Goal: Transaction & Acquisition: Book appointment/travel/reservation

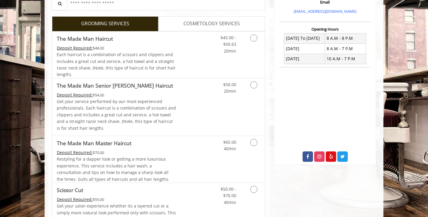
scroll to position [131, 0]
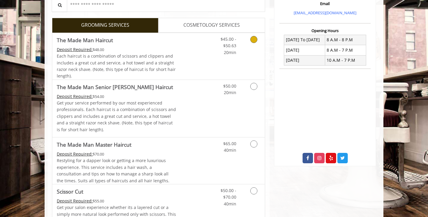
click at [163, 48] on div "Deposit Required: $48.00" at bounding box center [116, 49] width 119 height 7
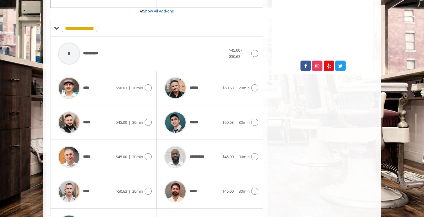
scroll to position [233, 0]
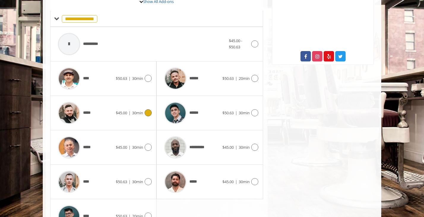
click at [112, 110] on div "*****" at bounding box center [85, 113] width 61 height 28
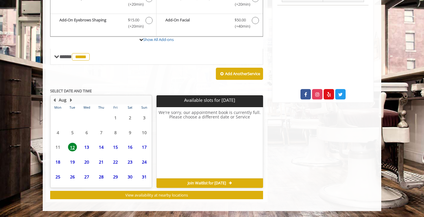
scroll to position [194, 0]
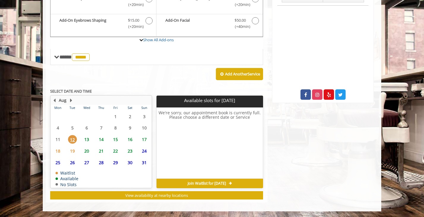
click at [89, 137] on span "13" at bounding box center [86, 139] width 9 height 9
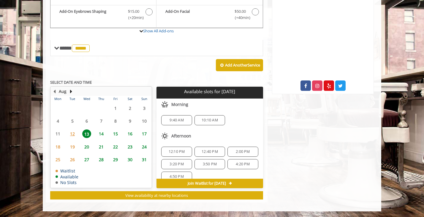
scroll to position [8, 0]
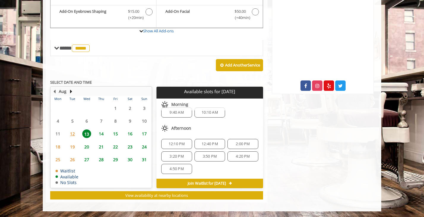
click at [216, 185] on span "Join Waitlist for Wed, Aug 13 2025" at bounding box center [207, 183] width 38 height 5
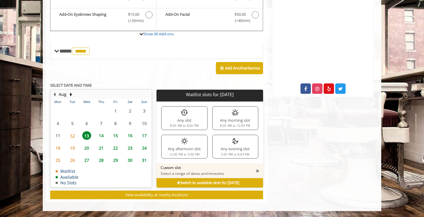
scroll to position [200, 0]
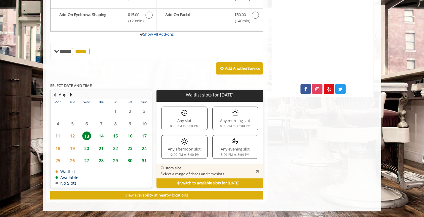
click at [177, 184] on icon at bounding box center [178, 184] width 3 height 4
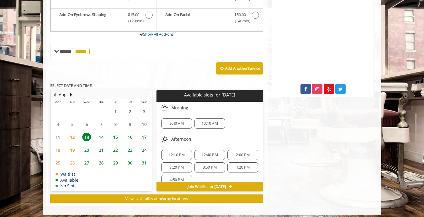
click at [217, 186] on span "Join Waitlist for Wed, Aug 13 2025" at bounding box center [207, 187] width 38 height 5
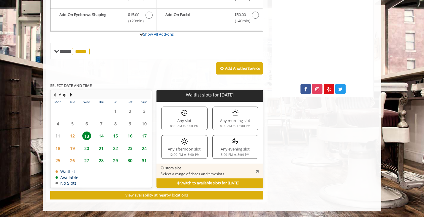
click at [177, 182] on icon at bounding box center [178, 184] width 3 height 4
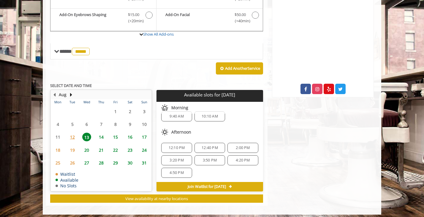
scroll to position [0, 0]
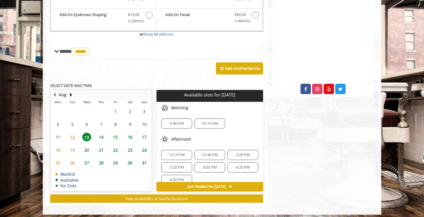
click at [105, 137] on span "14" at bounding box center [101, 137] width 9 height 9
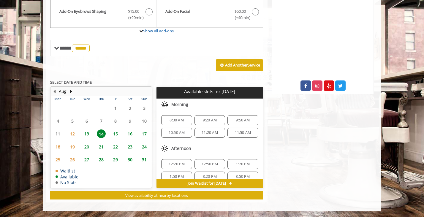
click at [87, 132] on span "13" at bounding box center [86, 134] width 9 height 9
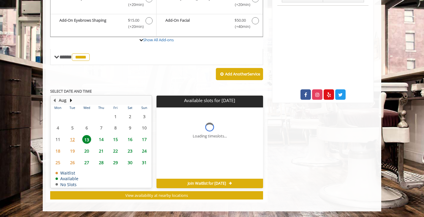
scroll to position [203, 0]
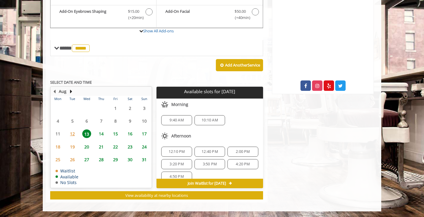
click at [182, 122] on div "9:40 AM" at bounding box center [176, 120] width 31 height 10
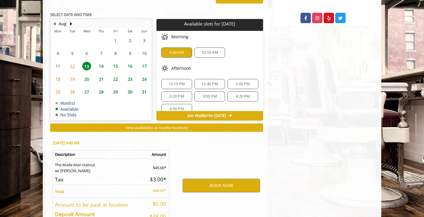
scroll to position [311, 0]
